Goal: Task Accomplishment & Management: Manage account settings

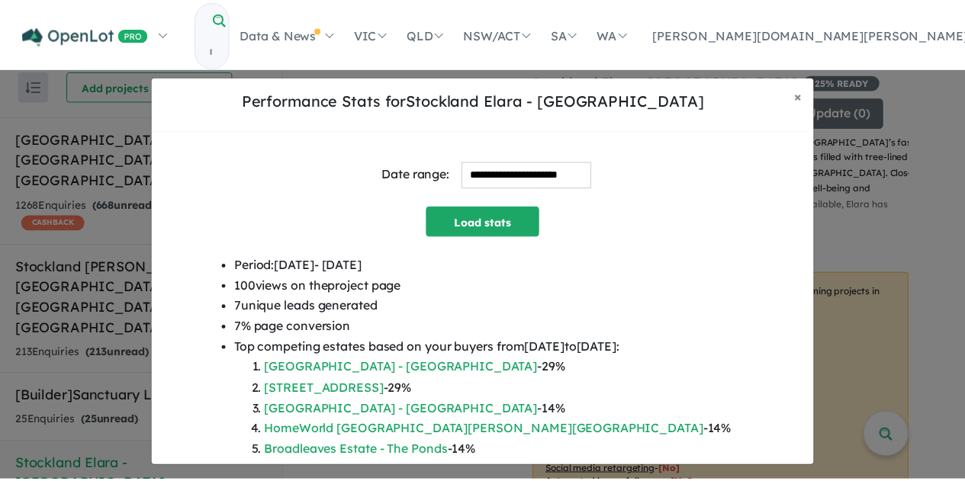
scroll to position [441, 0]
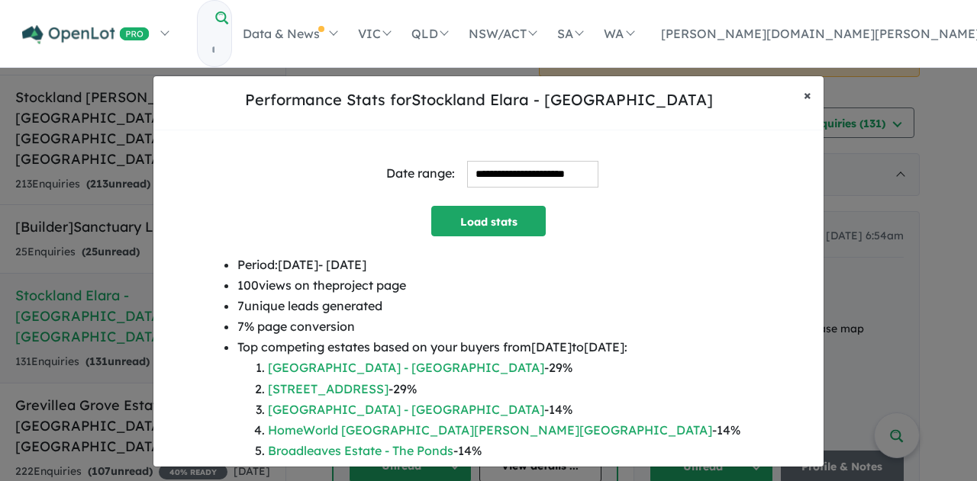
drag, startPoint x: 0, startPoint y: 0, endPoint x: 807, endPoint y: 89, distance: 812.1
click at [807, 89] on span "×" at bounding box center [807, 95] width 8 height 18
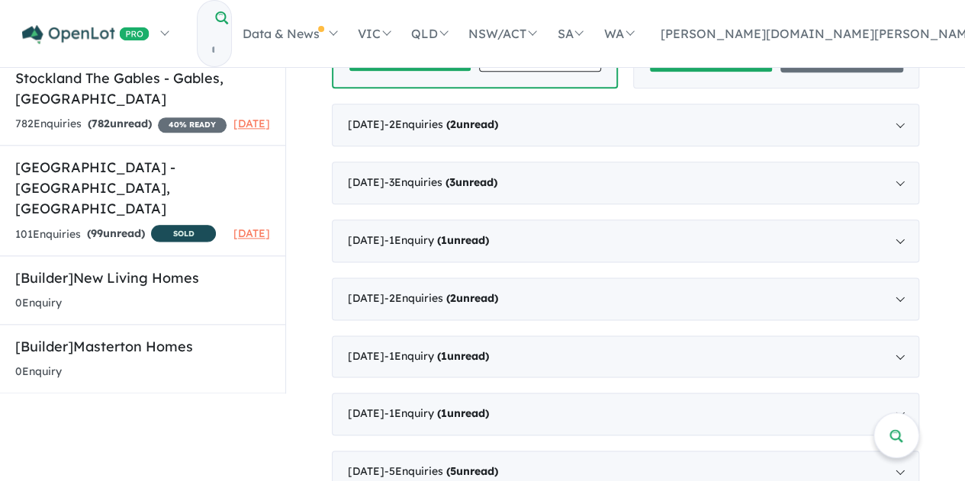
scroll to position [855, 0]
click at [127, 336] on h5 "[Builder] Masterton Homes" at bounding box center [142, 346] width 255 height 21
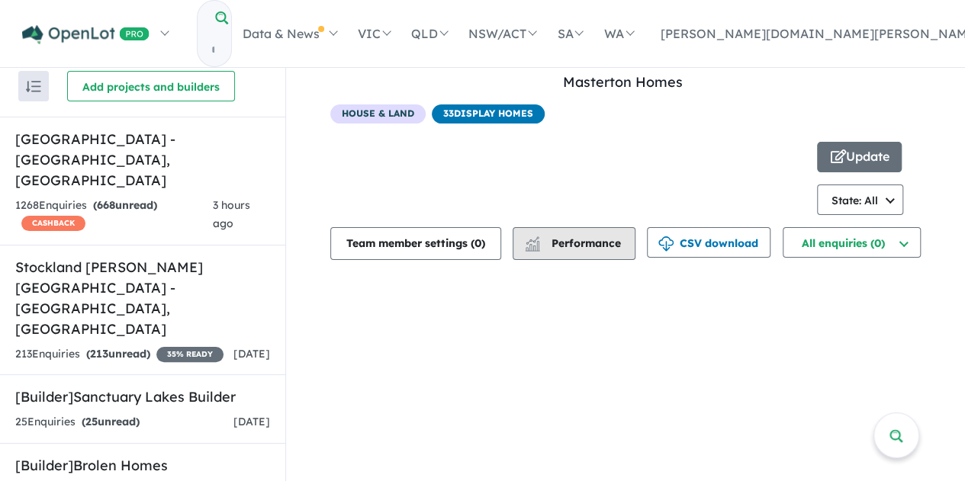
click at [597, 245] on span "Performance" at bounding box center [574, 244] width 94 height 14
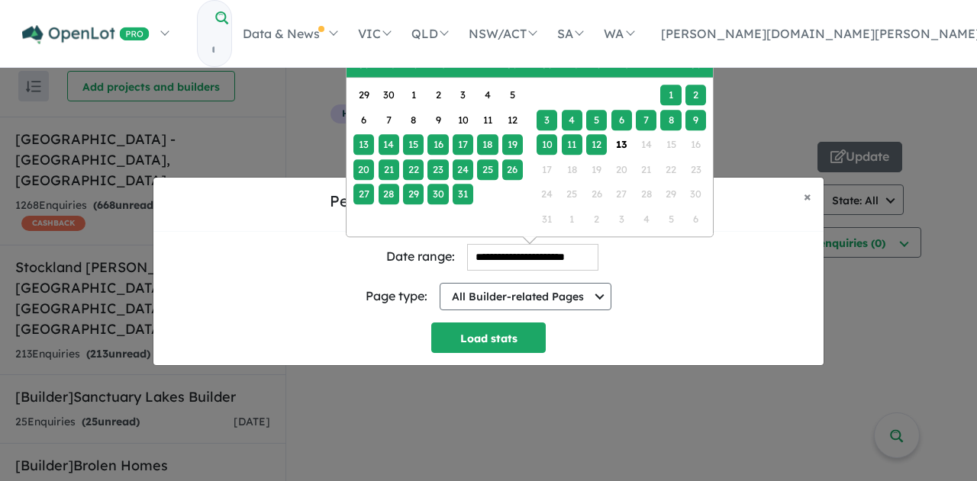
click at [554, 263] on input "**********" at bounding box center [532, 257] width 131 height 27
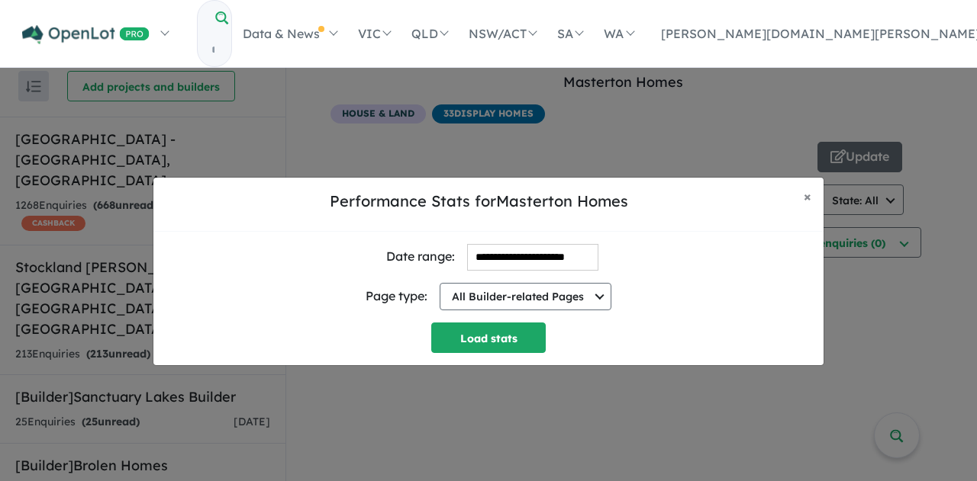
click at [838, 147] on div "**********" at bounding box center [488, 271] width 977 height 481
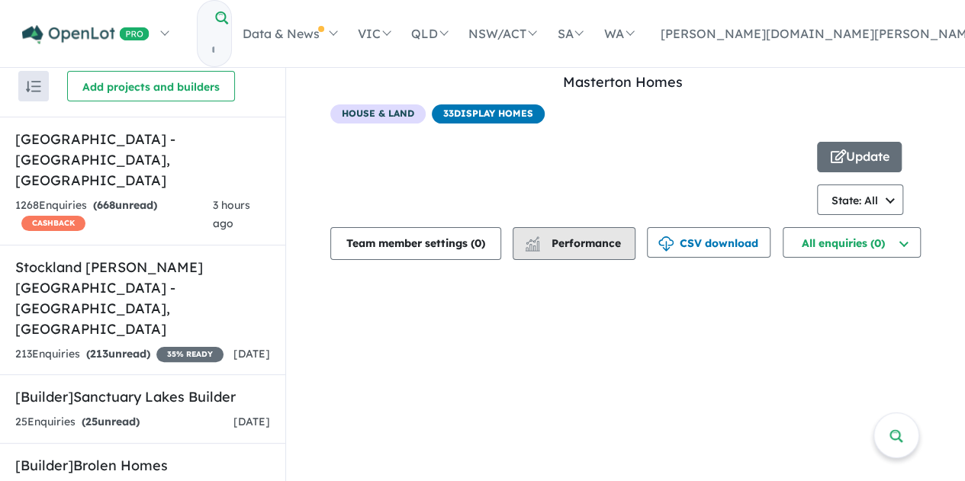
click at [620, 243] on span "Performance" at bounding box center [574, 244] width 94 height 14
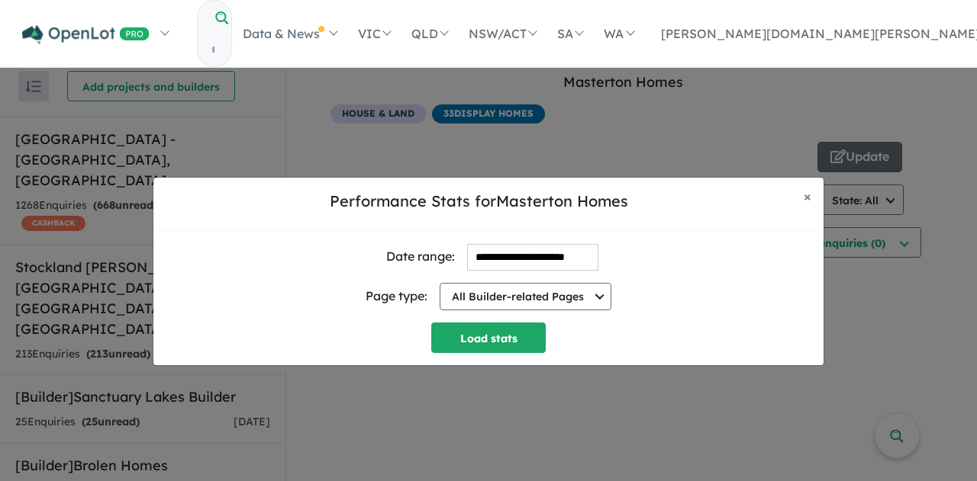
click at [481, 260] on input "**********" at bounding box center [532, 257] width 131 height 27
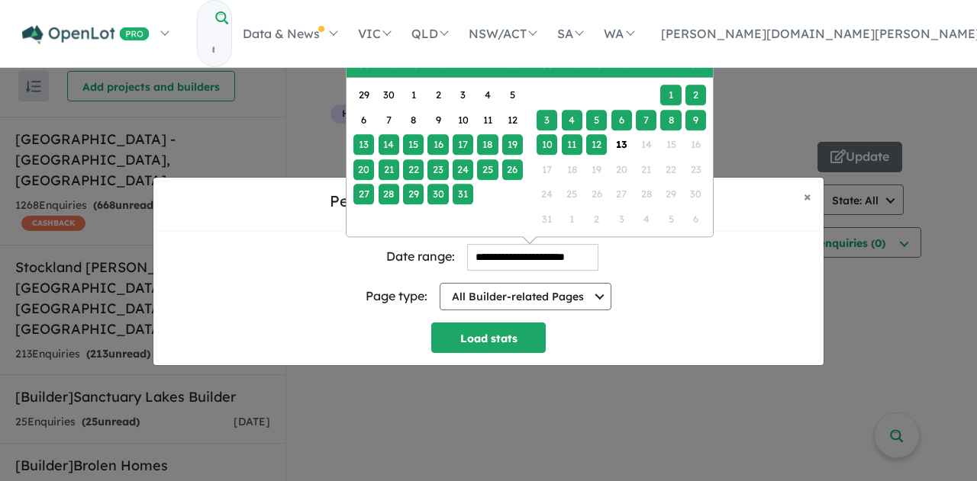
click at [477, 263] on input "**********" at bounding box center [532, 257] width 131 height 27
click at [359, 92] on div "29" at bounding box center [363, 95] width 21 height 21
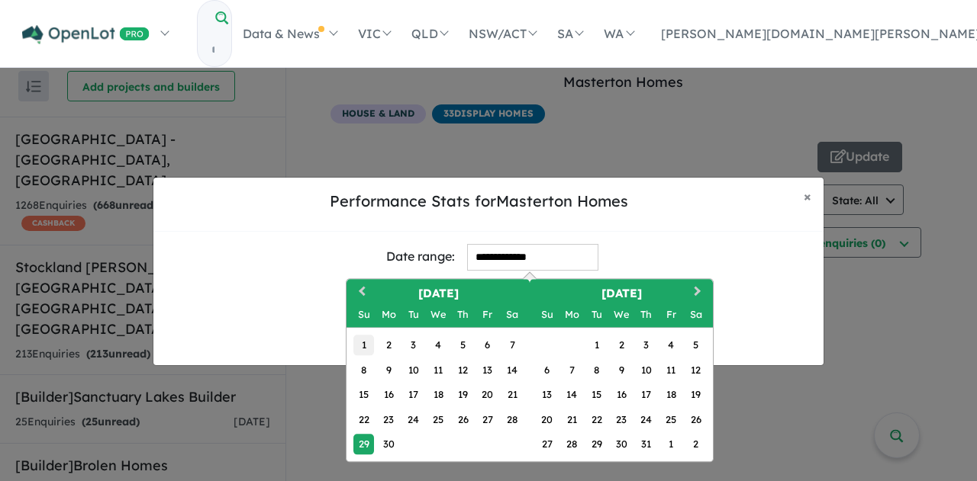
click at [362, 344] on div "1" at bounding box center [363, 345] width 21 height 21
click at [697, 292] on span "Next Month" at bounding box center [697, 291] width 0 height 19
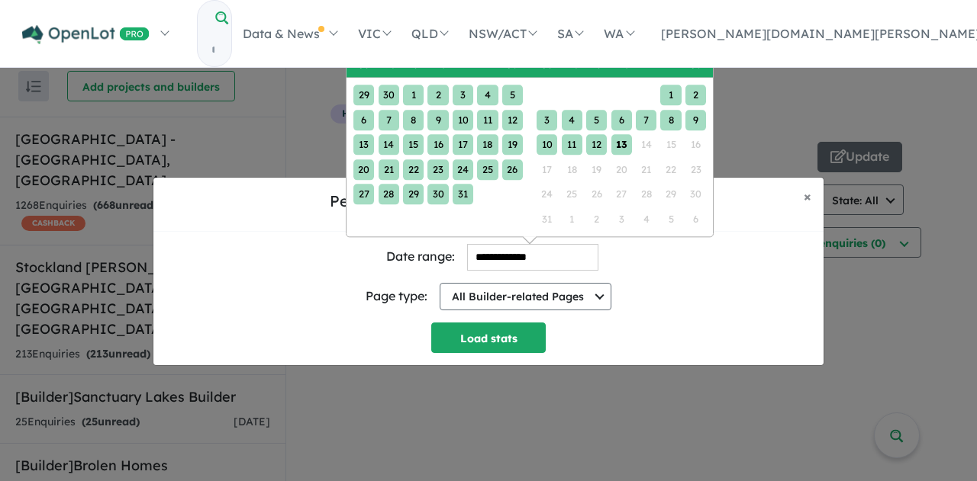
click at [624, 147] on div "13" at bounding box center [621, 144] width 21 height 21
type input "**********"
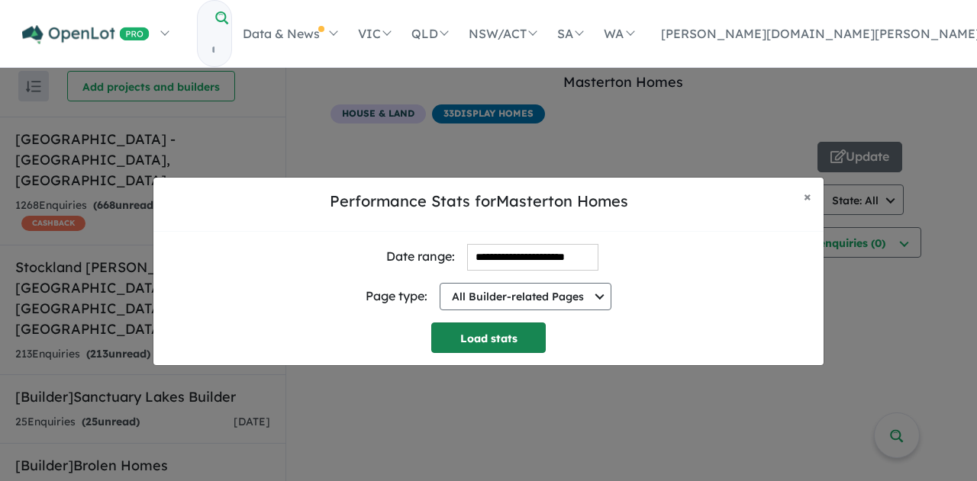
click at [511, 342] on button "Load stats" at bounding box center [488, 338] width 114 height 31
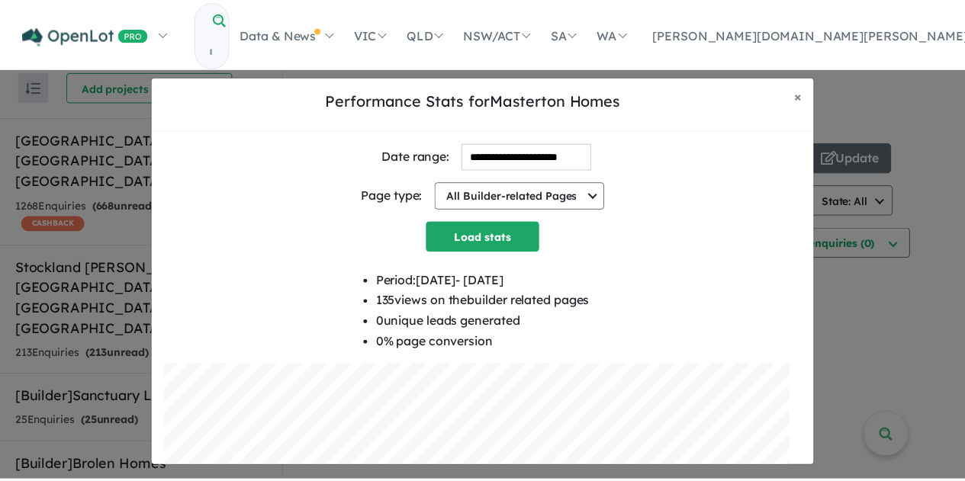
scroll to position [1, 0]
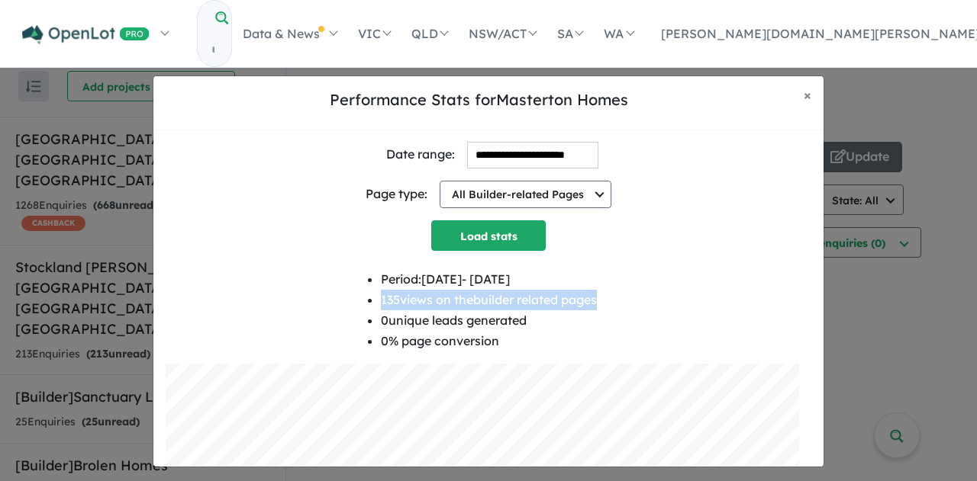
drag, startPoint x: 601, startPoint y: 306, endPoint x: 362, endPoint y: 309, distance: 238.8
click at [362, 309] on div "Period: 2025-06-01 - 2025-08-13 135 views on the builder related pages 0 unique…" at bounding box center [489, 316] width 646 height 95
copy li "135 views on the builder related pages"
click at [806, 89] on span "×" at bounding box center [807, 95] width 8 height 18
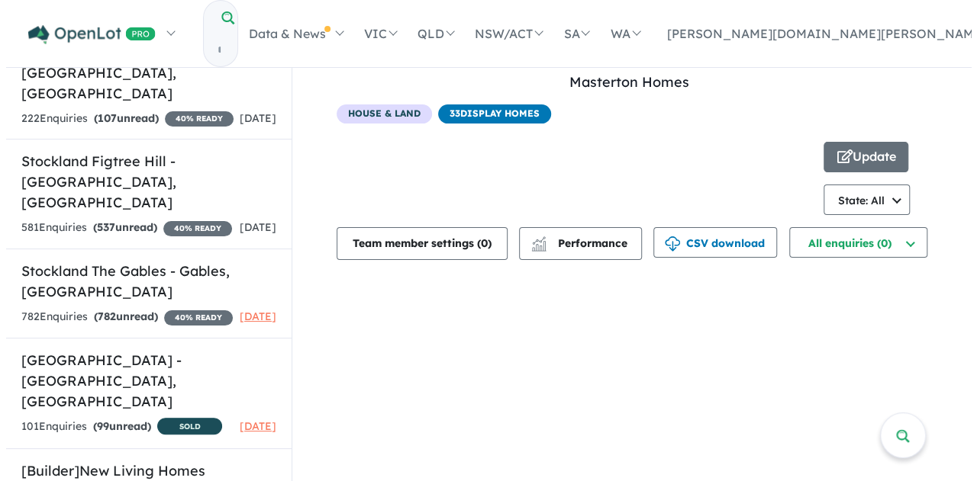
scroll to position [2, 0]
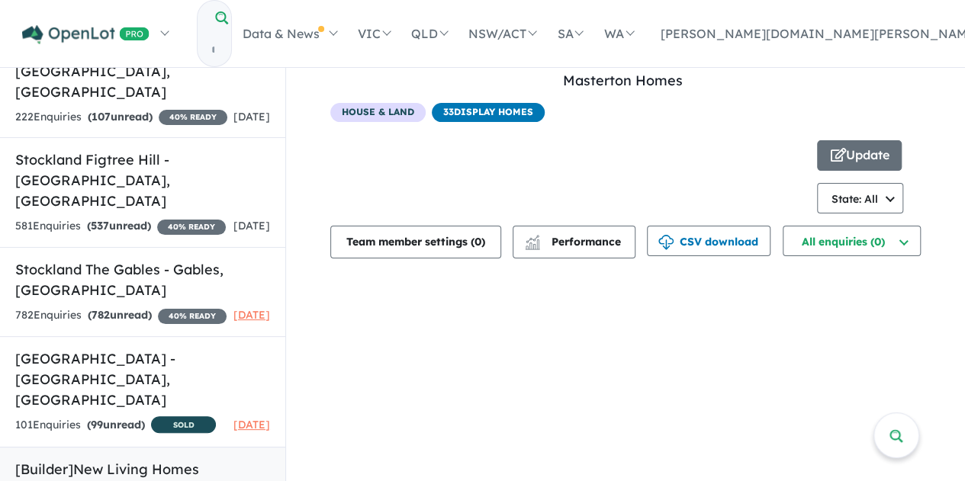
click at [124, 459] on h5 "[Builder] New Living Homes" at bounding box center [142, 469] width 255 height 21
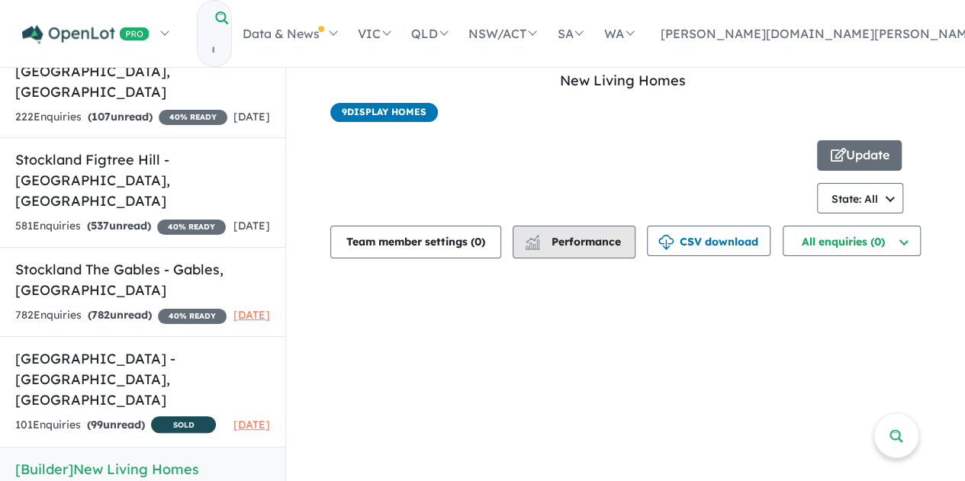
click at [571, 237] on span "Performance" at bounding box center [574, 242] width 94 height 14
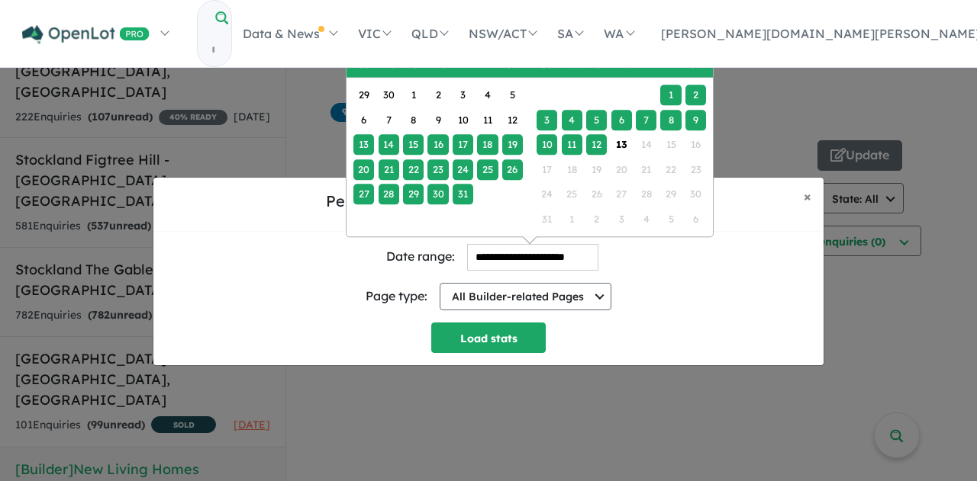
click at [512, 266] on input "**********" at bounding box center [532, 257] width 131 height 27
click at [388, 94] on div "30" at bounding box center [388, 95] width 21 height 21
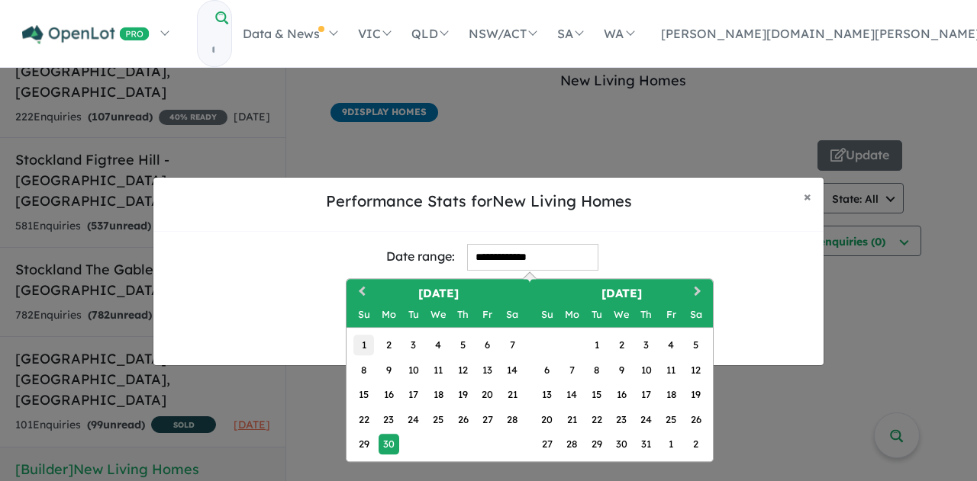
click at [360, 342] on div "1" at bounding box center [363, 345] width 21 height 21
click at [697, 289] on span "Next Month" at bounding box center [697, 291] width 0 height 19
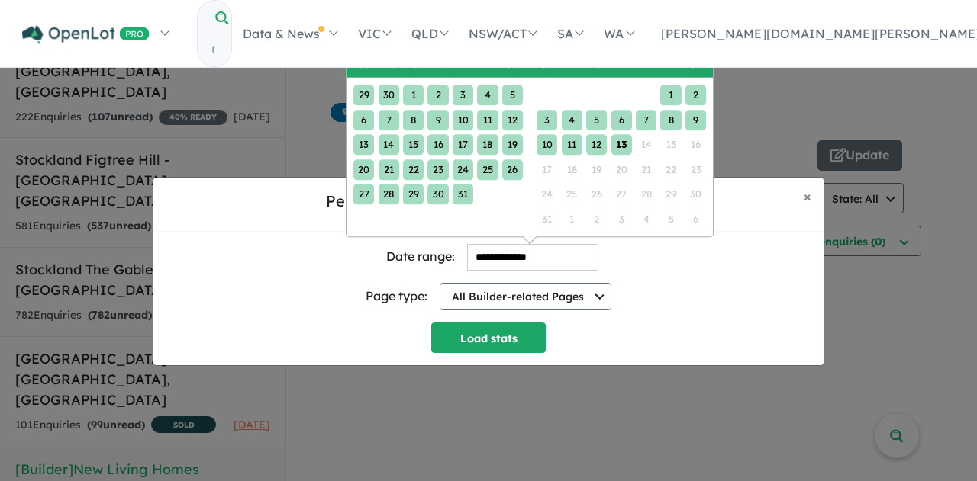
click at [619, 142] on div "13" at bounding box center [621, 144] width 21 height 21
type input "**********"
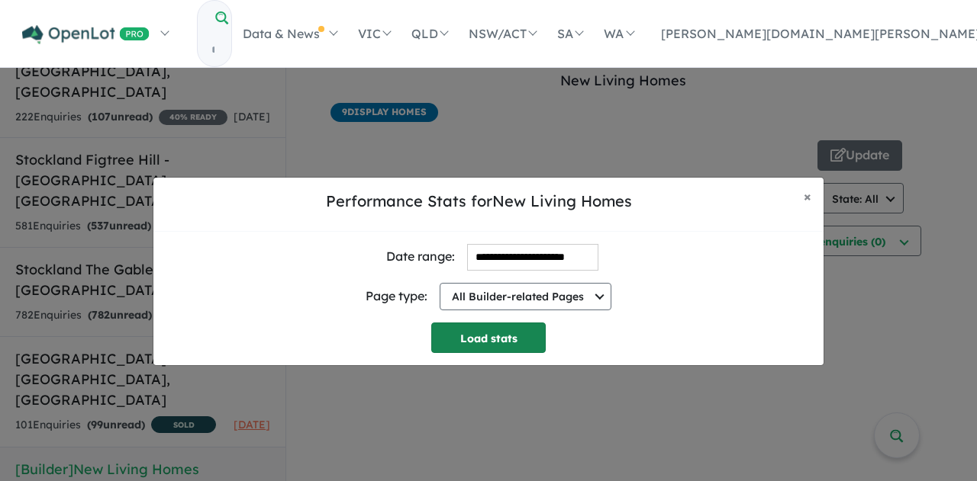
click at [523, 340] on button "Load stats" at bounding box center [488, 338] width 114 height 31
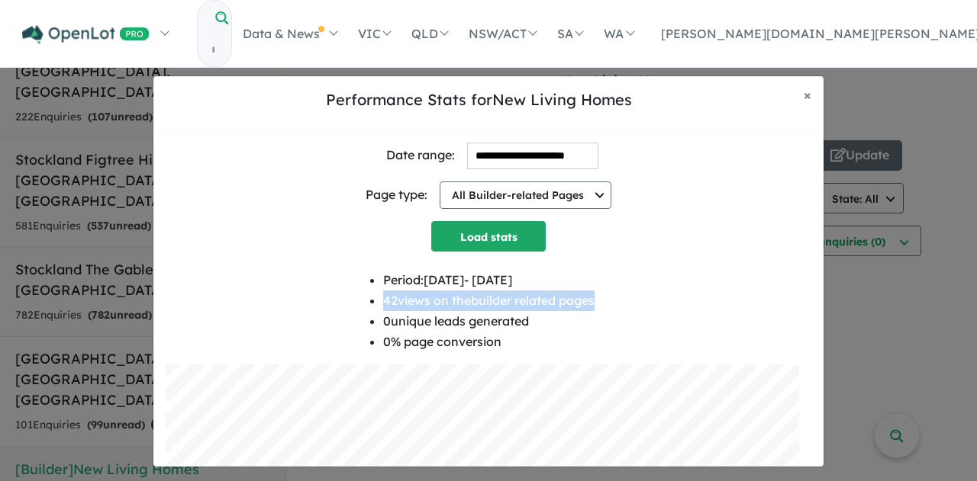
drag, startPoint x: 601, startPoint y: 298, endPoint x: 372, endPoint y: 301, distance: 228.9
click at [372, 301] on div "Period: 2025-06-01 - 2025-08-13 42 views on the builder related pages 0 unique …" at bounding box center [489, 317] width 646 height 95
copy li "42 views on the builder related pages"
click at [804, 94] on span "×" at bounding box center [807, 95] width 8 height 18
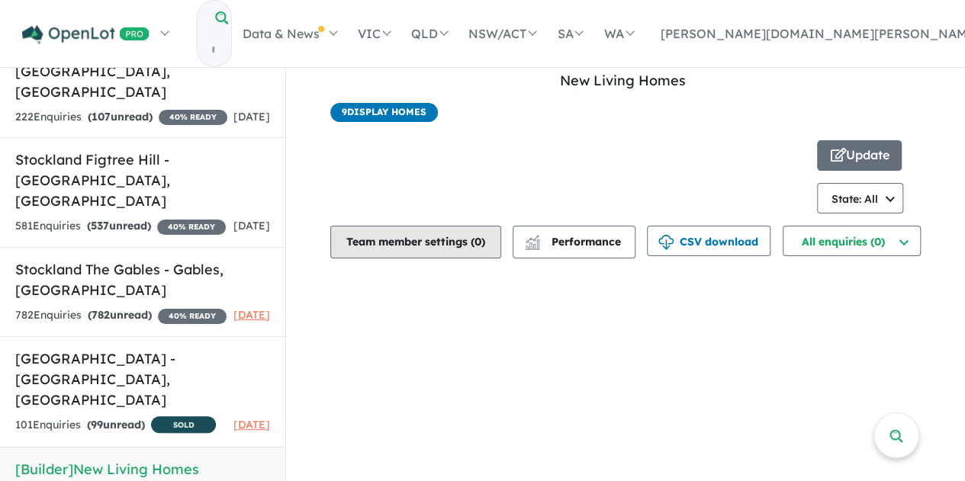
click at [457, 251] on button "Team member settings ( 0 )" at bounding box center [415, 242] width 171 height 33
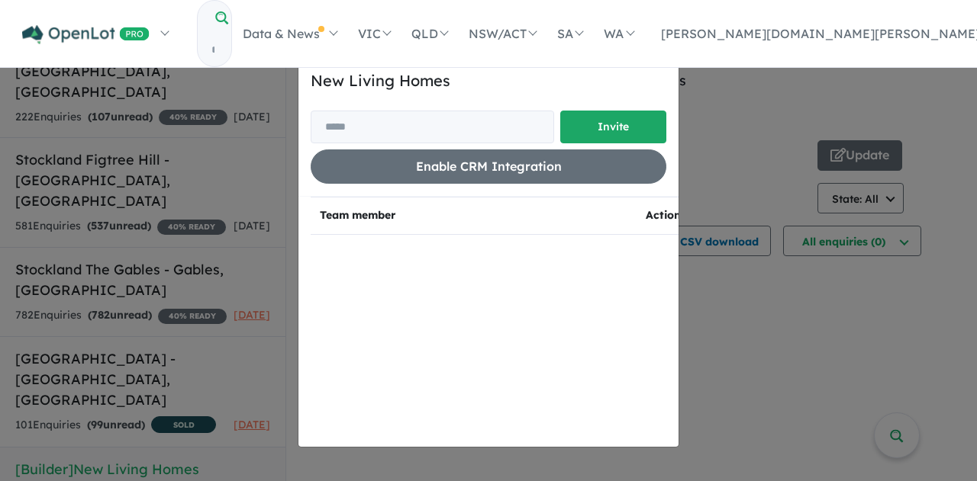
click at [662, 60] on span "×" at bounding box center [661, 55] width 10 height 23
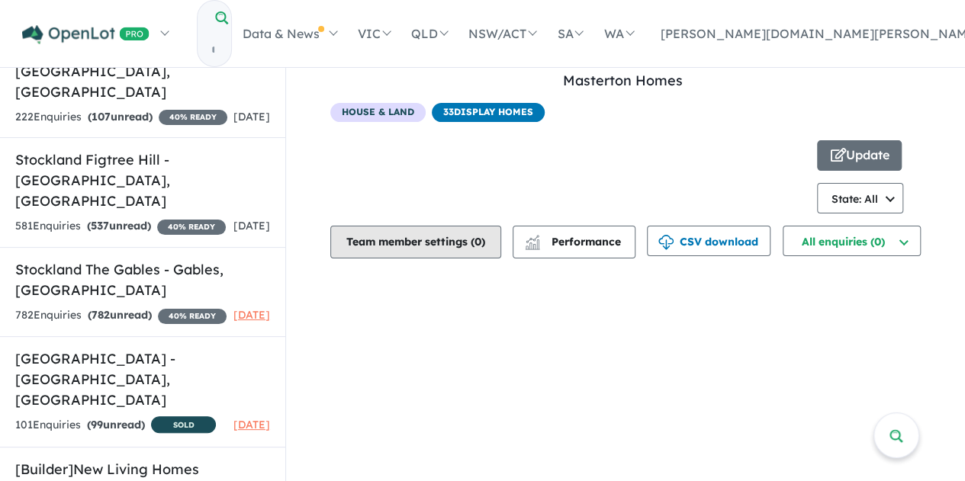
click at [421, 236] on button "Team member settings ( 0 )" at bounding box center [415, 242] width 171 height 33
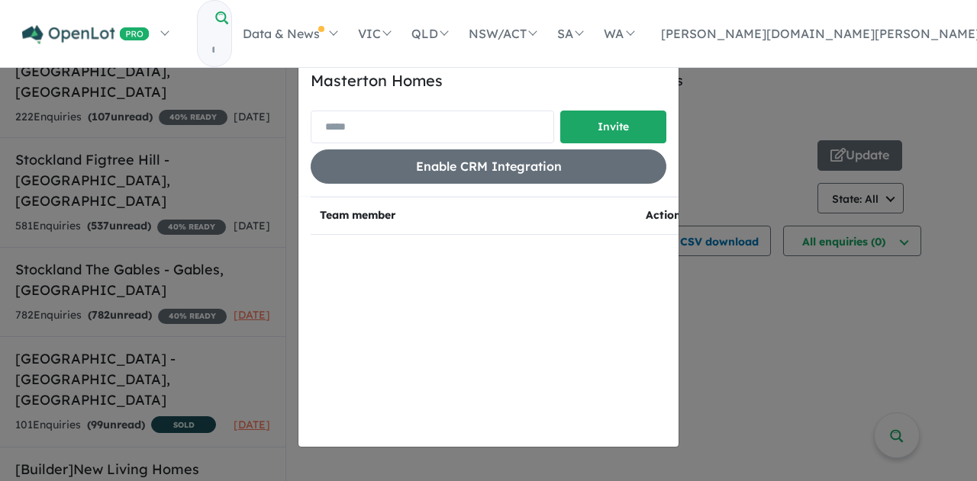
click at [491, 123] on input "email" at bounding box center [432, 127] width 243 height 33
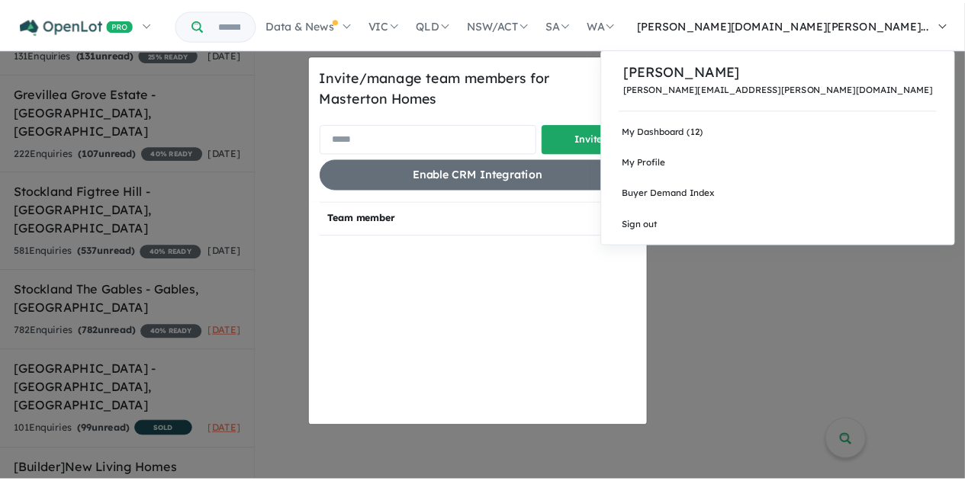
scroll to position [608, 0]
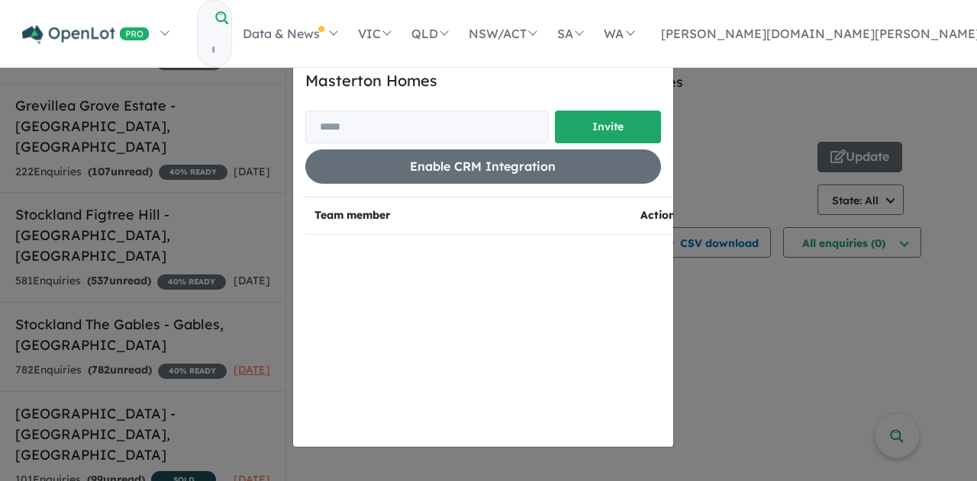
click at [656, 60] on span "×" at bounding box center [656, 55] width 10 height 23
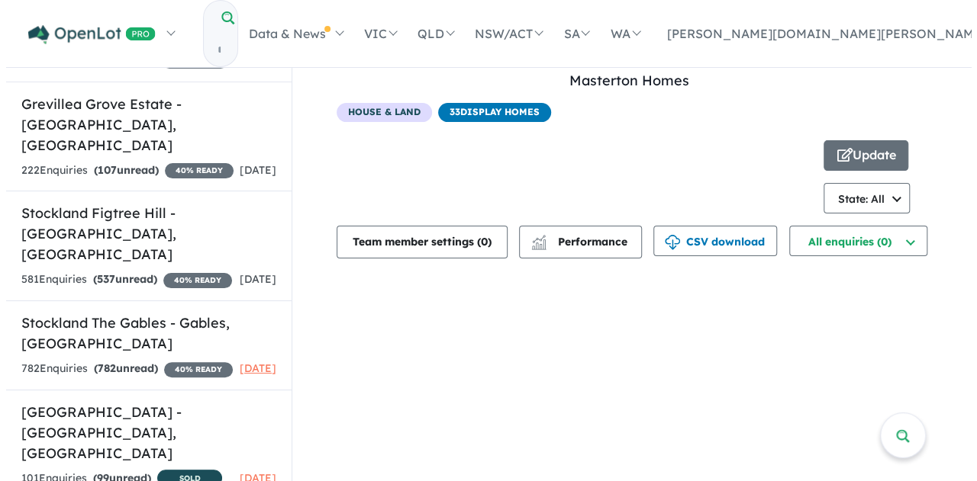
scroll to position [0, 0]
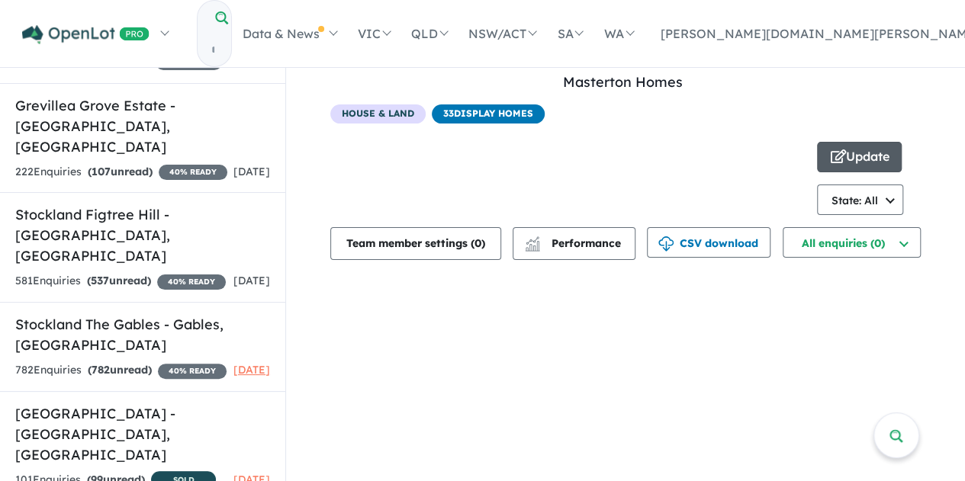
click at [879, 159] on button "Update" at bounding box center [859, 157] width 85 height 31
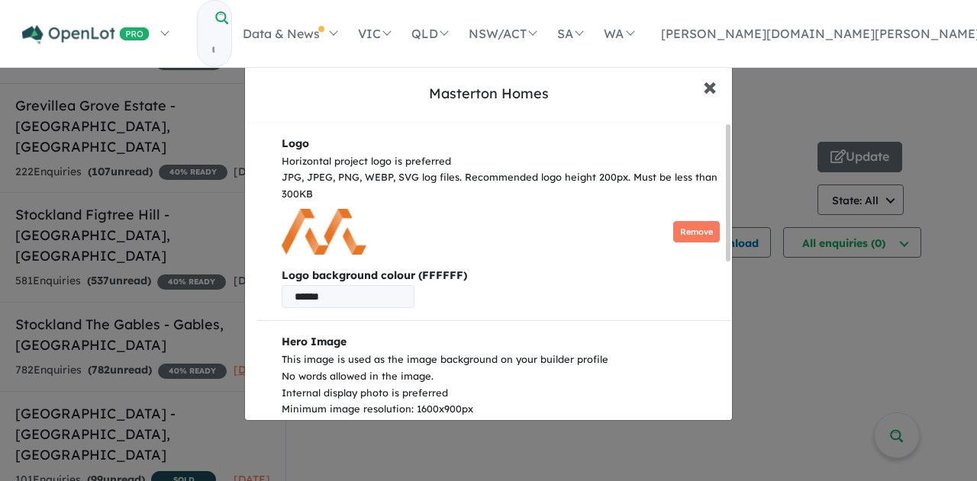
click at [705, 84] on span "×" at bounding box center [710, 85] width 14 height 33
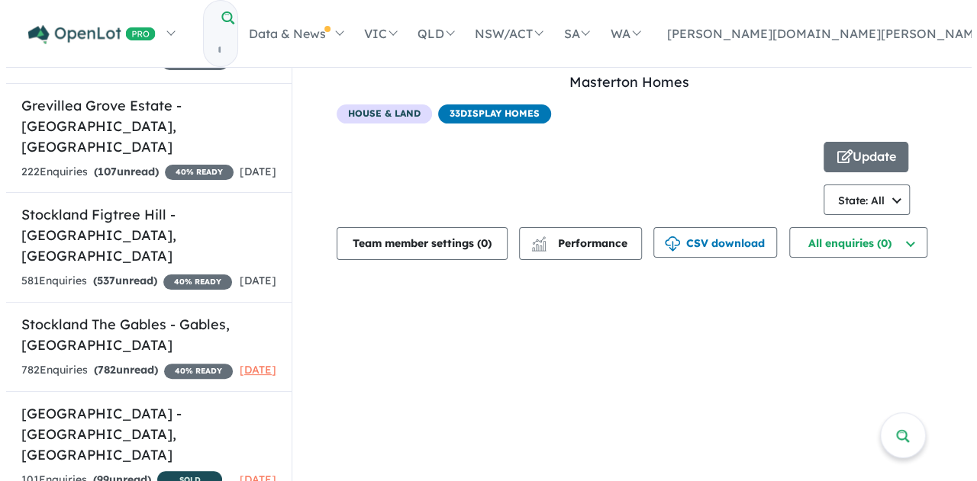
scroll to position [2, 0]
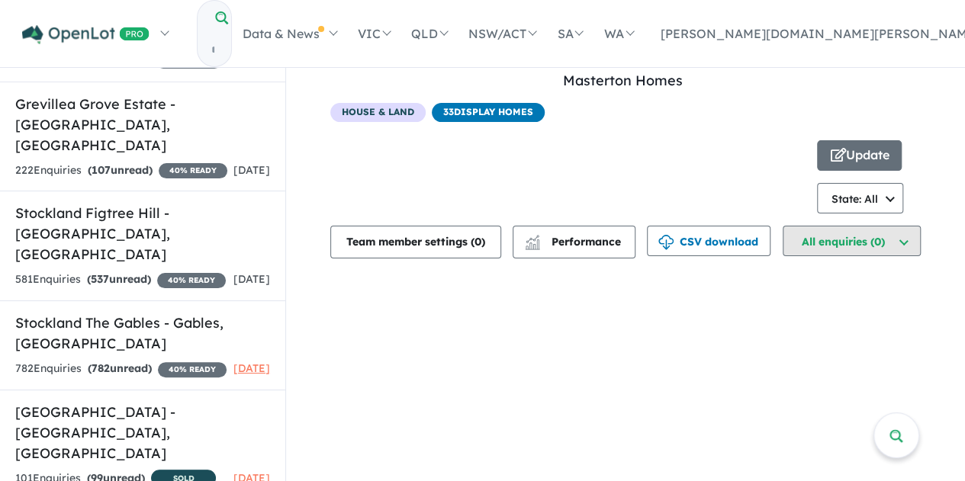
click at [836, 237] on button "All enquiries (0)" at bounding box center [852, 241] width 138 height 31
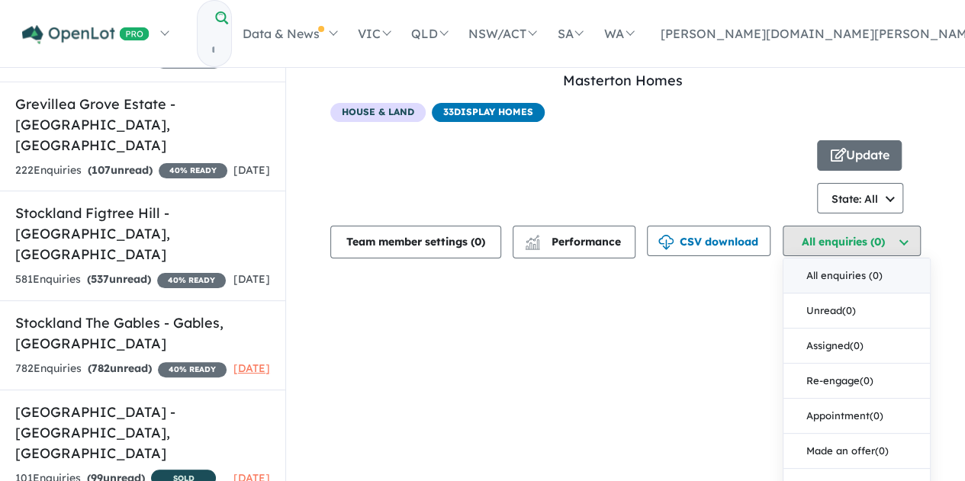
click at [836, 237] on button "All enquiries (0)" at bounding box center [852, 241] width 138 height 31
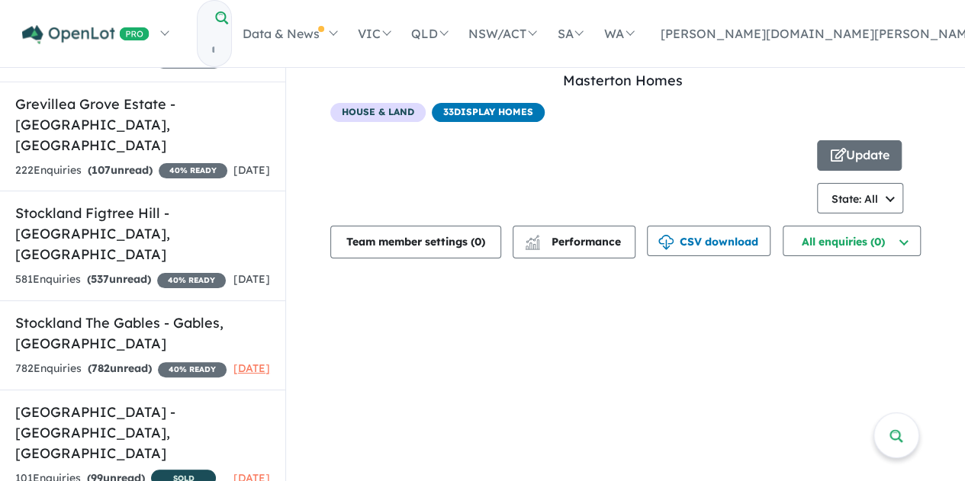
click at [696, 169] on div at bounding box center [573, 176] width 487 height 73
click at [874, 150] on button "Update" at bounding box center [859, 155] width 85 height 31
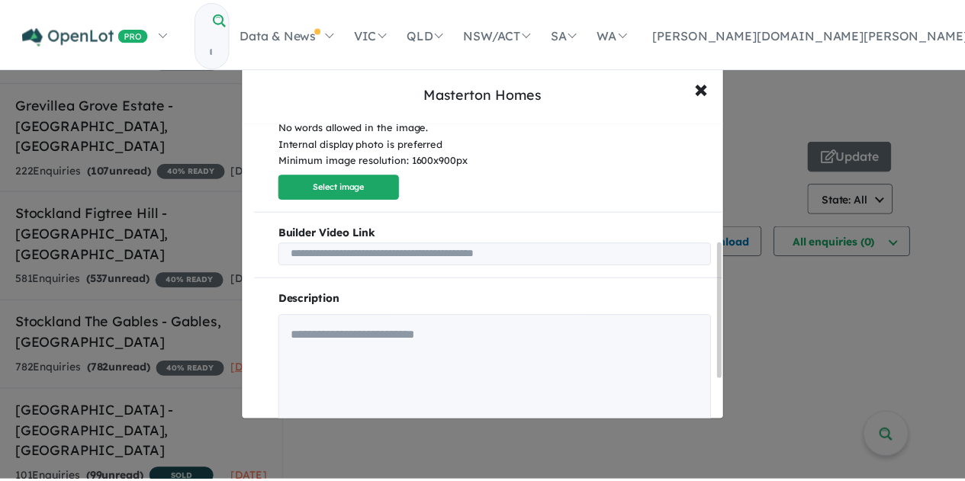
scroll to position [356, 0]
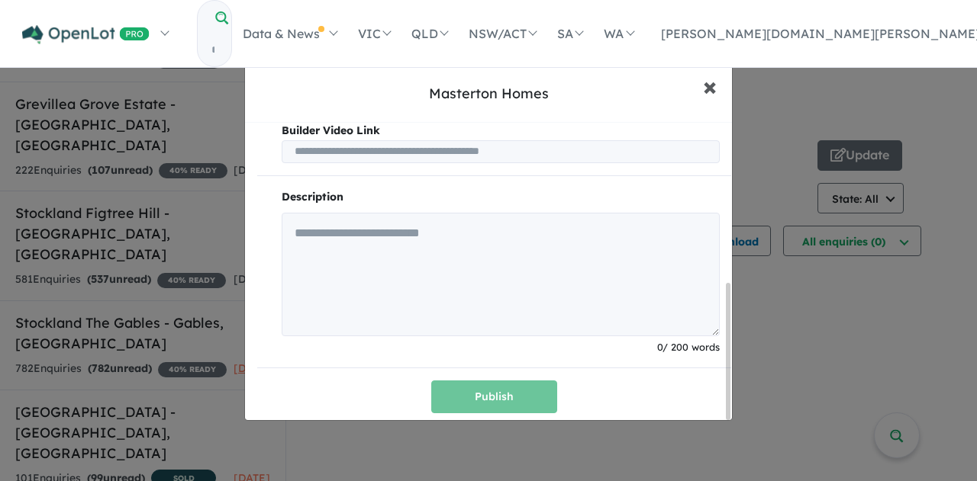
click at [707, 81] on span "×" at bounding box center [710, 85] width 14 height 33
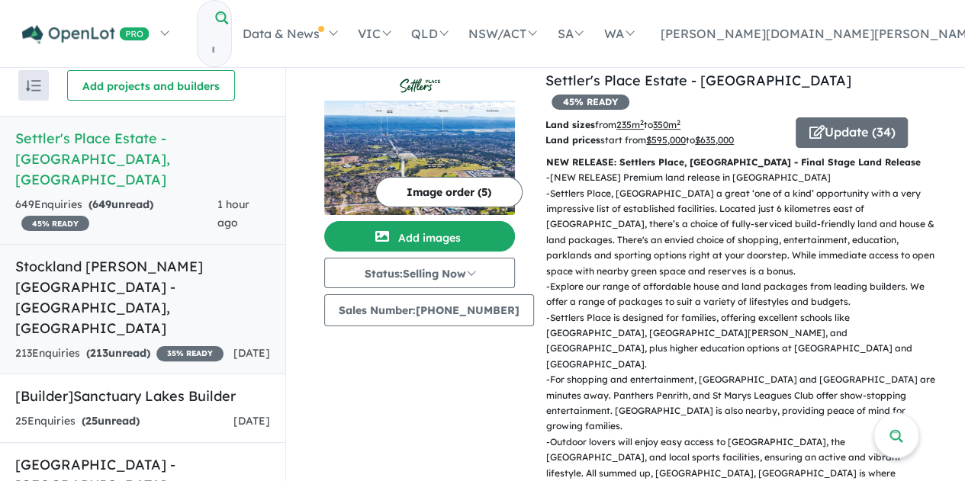
scroll to position [496, 0]
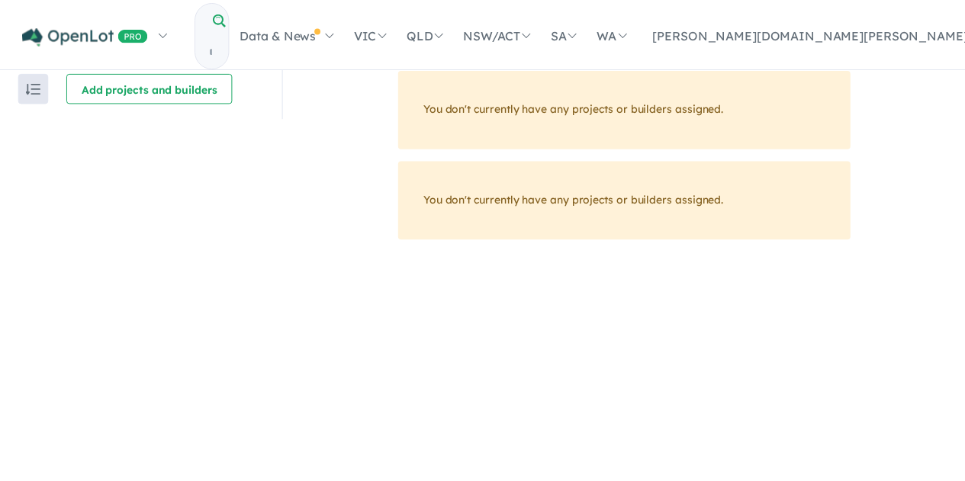
scroll to position [2, 0]
